Goal: Contribute content: Contribute content

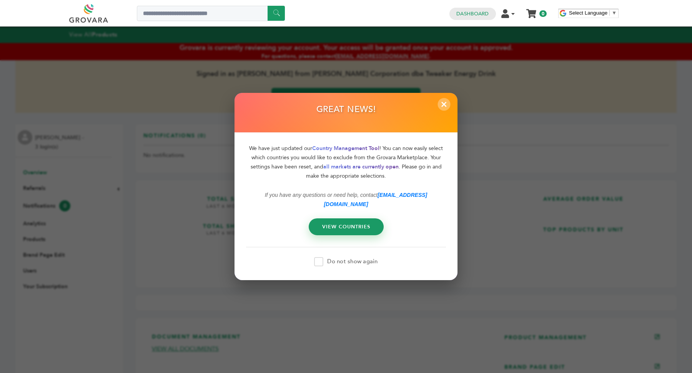
click at [443, 108] on span "×" at bounding box center [444, 104] width 13 height 13
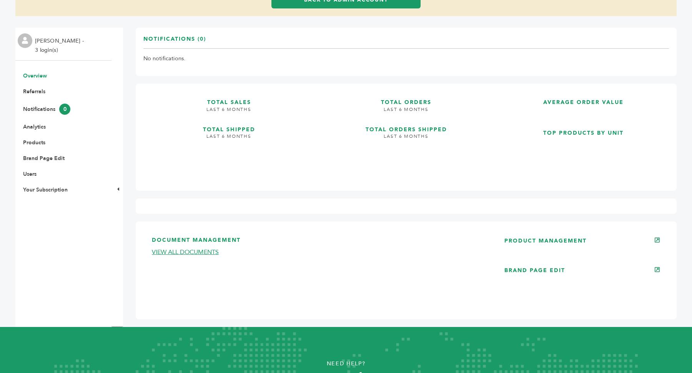
scroll to position [97, 0]
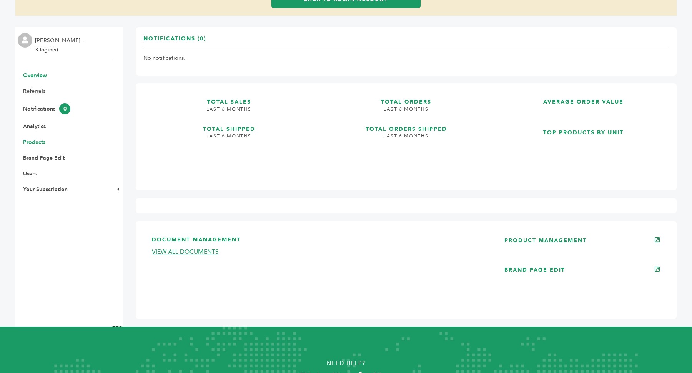
click at [37, 142] on link "Products" at bounding box center [34, 142] width 22 height 7
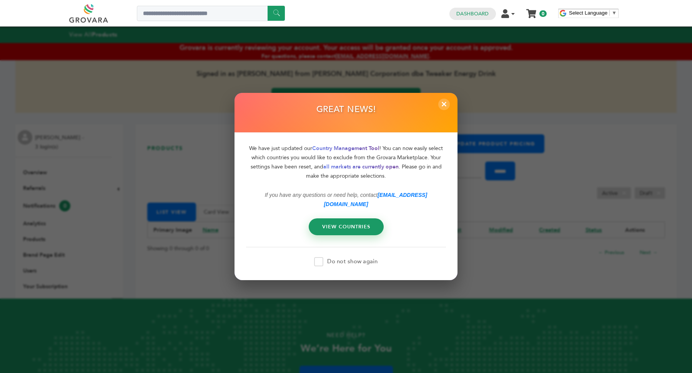
click at [317, 259] on span at bounding box center [318, 261] width 9 height 9
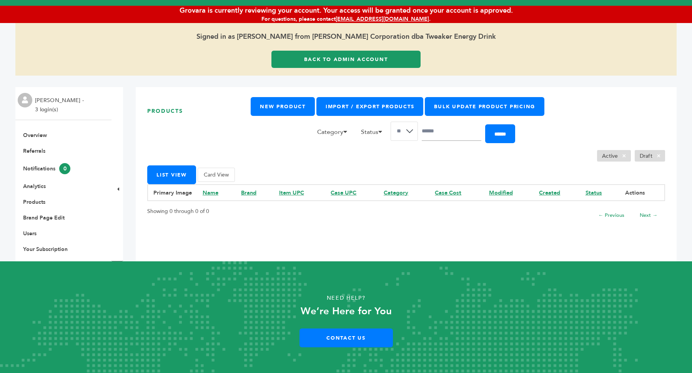
scroll to position [38, 0]
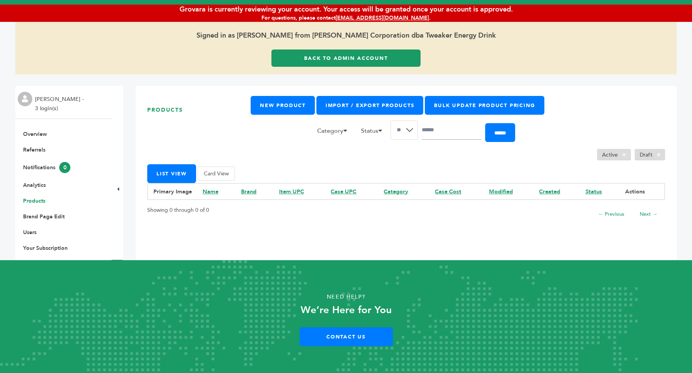
click at [30, 200] on link "Products" at bounding box center [34, 200] width 22 height 7
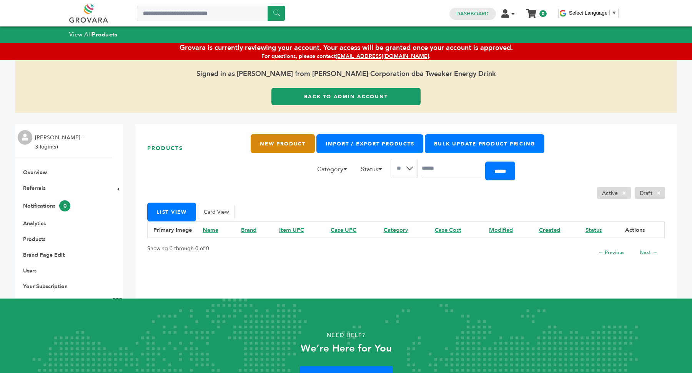
click at [273, 147] on link "New Product" at bounding box center [283, 143] width 64 height 19
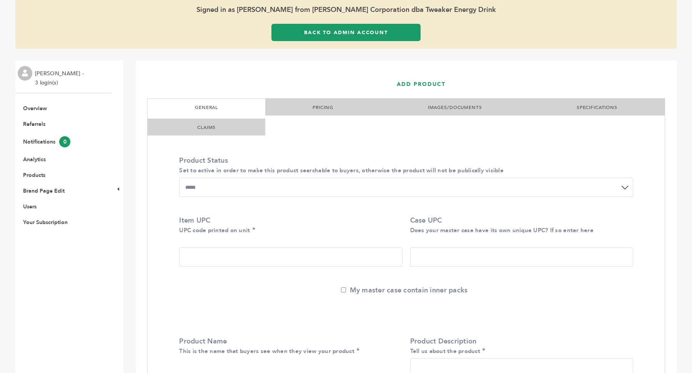
scroll to position [65, 0]
click at [35, 175] on link "Products" at bounding box center [34, 174] width 22 height 7
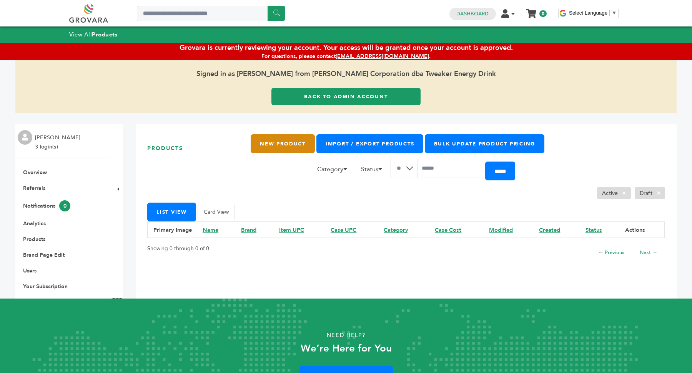
click at [283, 146] on link "New Product" at bounding box center [283, 143] width 64 height 19
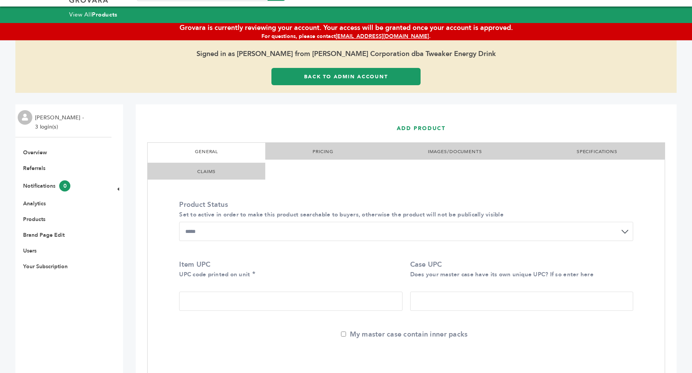
scroll to position [127, 0]
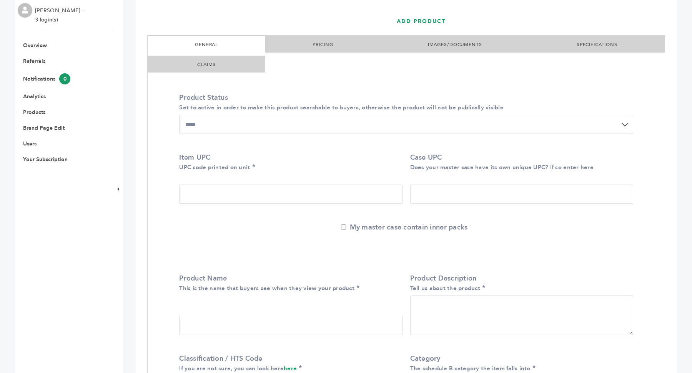
click at [222, 191] on input "Item UPC UPC code printed on unit" at bounding box center [290, 194] width 223 height 19
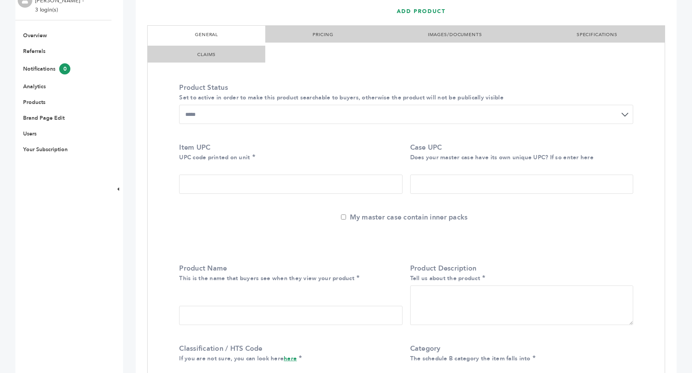
scroll to position [137, 0]
click at [442, 122] on select "**********" at bounding box center [406, 114] width 454 height 19
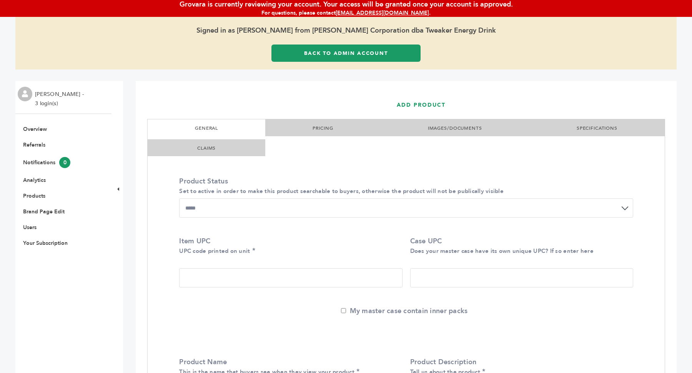
scroll to position [45, 0]
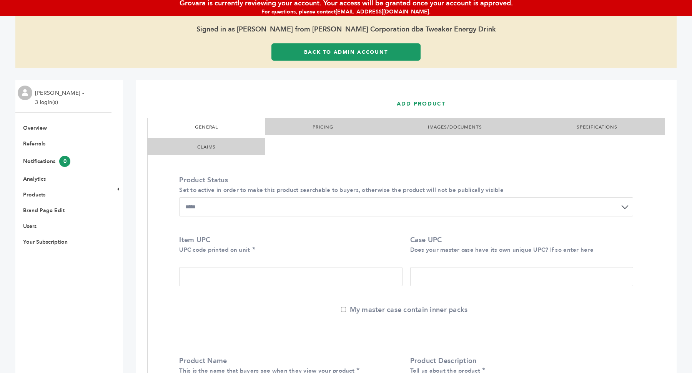
click at [358, 51] on link "Back to Admin Account" at bounding box center [345, 51] width 149 height 17
